Goal: Information Seeking & Learning: Understand process/instructions

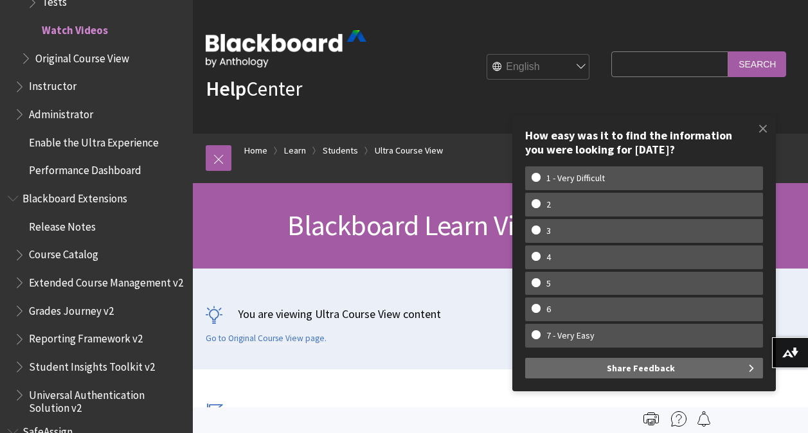
click at [638, 61] on input "Search Query" at bounding box center [669, 63] width 117 height 25
type input "submit assignments"
click at [769, 60] on input "Search" at bounding box center [757, 63] width 58 height 25
click at [762, 123] on span at bounding box center [762, 128] width 27 height 27
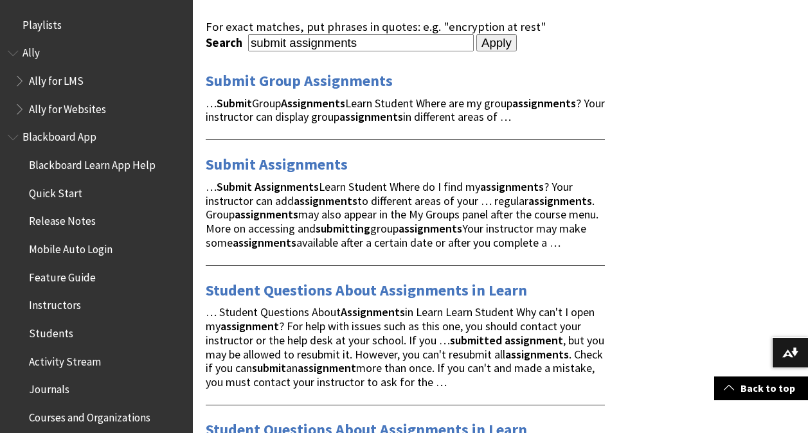
scroll to position [232, 0]
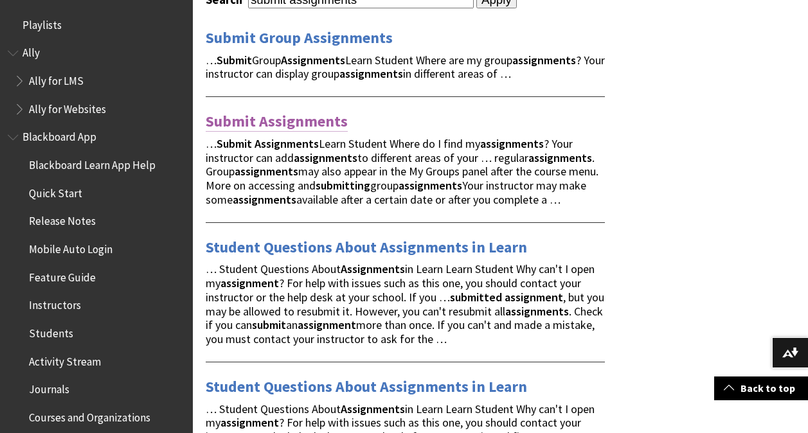
click at [236, 118] on link "Submit Assignments" at bounding box center [277, 121] width 142 height 21
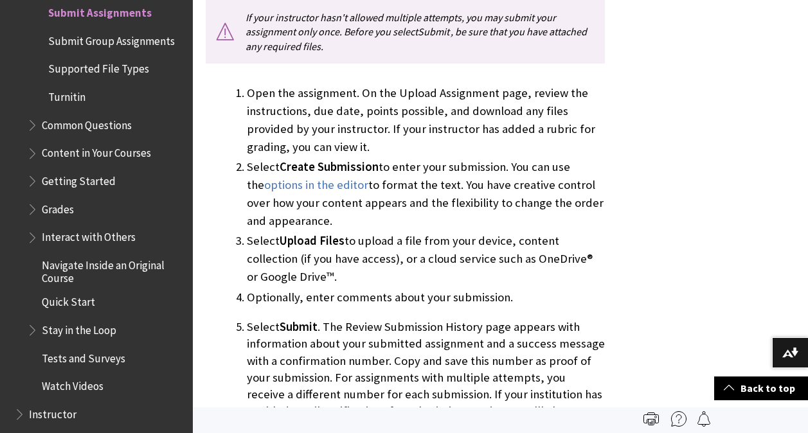
scroll to position [1260, 0]
